Goal: Information Seeking & Learning: Understand process/instructions

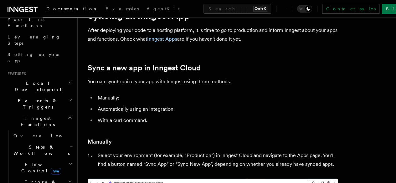
scroll to position [12, 0]
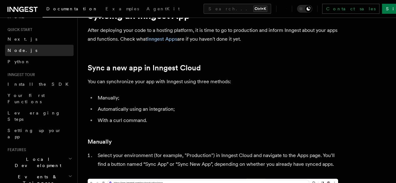
click at [18, 54] on link "Node.js" at bounding box center [39, 50] width 69 height 11
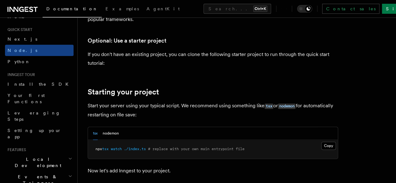
scroll to position [237, 0]
click at [107, 139] on button "nodemon" at bounding box center [111, 133] width 16 height 13
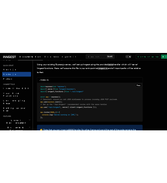
scroll to position [969, 0]
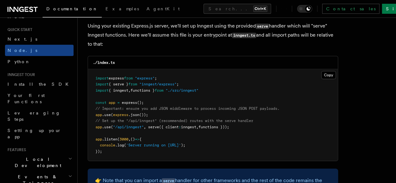
click at [96, 125] on span "app" at bounding box center [99, 127] width 7 height 4
drag, startPoint x: 93, startPoint y: 122, endPoint x: 255, endPoint y: 124, distance: 161.7
click at [255, 124] on pre "import express from "express" ; import { serve } from "inngest/express" ; impor…" at bounding box center [213, 115] width 250 height 92
copy span "app .use ( "/api/inngest" , serve ({ client : inngest , functions }));"
click at [260, 141] on pre "import express from "express" ; import { serve } from "inngest/express" ; impor…" at bounding box center [213, 115] width 250 height 92
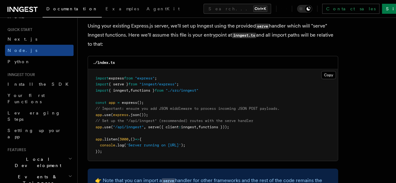
click at [193, 80] on pre "import express from "express" ; import { serve } from "inngest/express" ; impor…" at bounding box center [213, 115] width 250 height 92
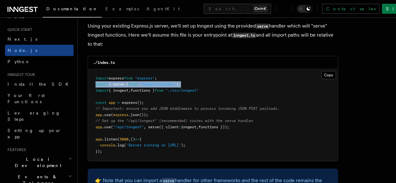
click at [193, 80] on pre "import express from "express" ; import { serve } from "inngest/express" ; impor…" at bounding box center [213, 115] width 250 height 92
copy code "import { serve } from "inngest/express" ;"
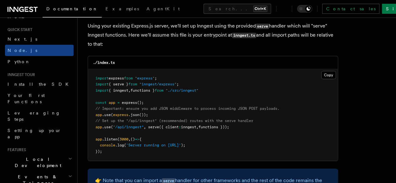
click at [252, 107] on span "// Important: ensure you add JSON middleware to process incoming JSON POST payl…" at bounding box center [188, 109] width 184 height 4
click at [220, 85] on pre "import express from "express" ; import { serve } from "inngest/express" ; impor…" at bounding box center [213, 115] width 250 height 92
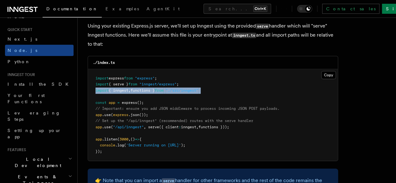
click at [220, 85] on pre "import express from "express" ; import { serve } from "inngest/express" ; impor…" at bounding box center [213, 115] width 250 height 92
copy code "import { inngest , functions } from "./src/inngest""
